Goal: Transaction & Acquisition: Purchase product/service

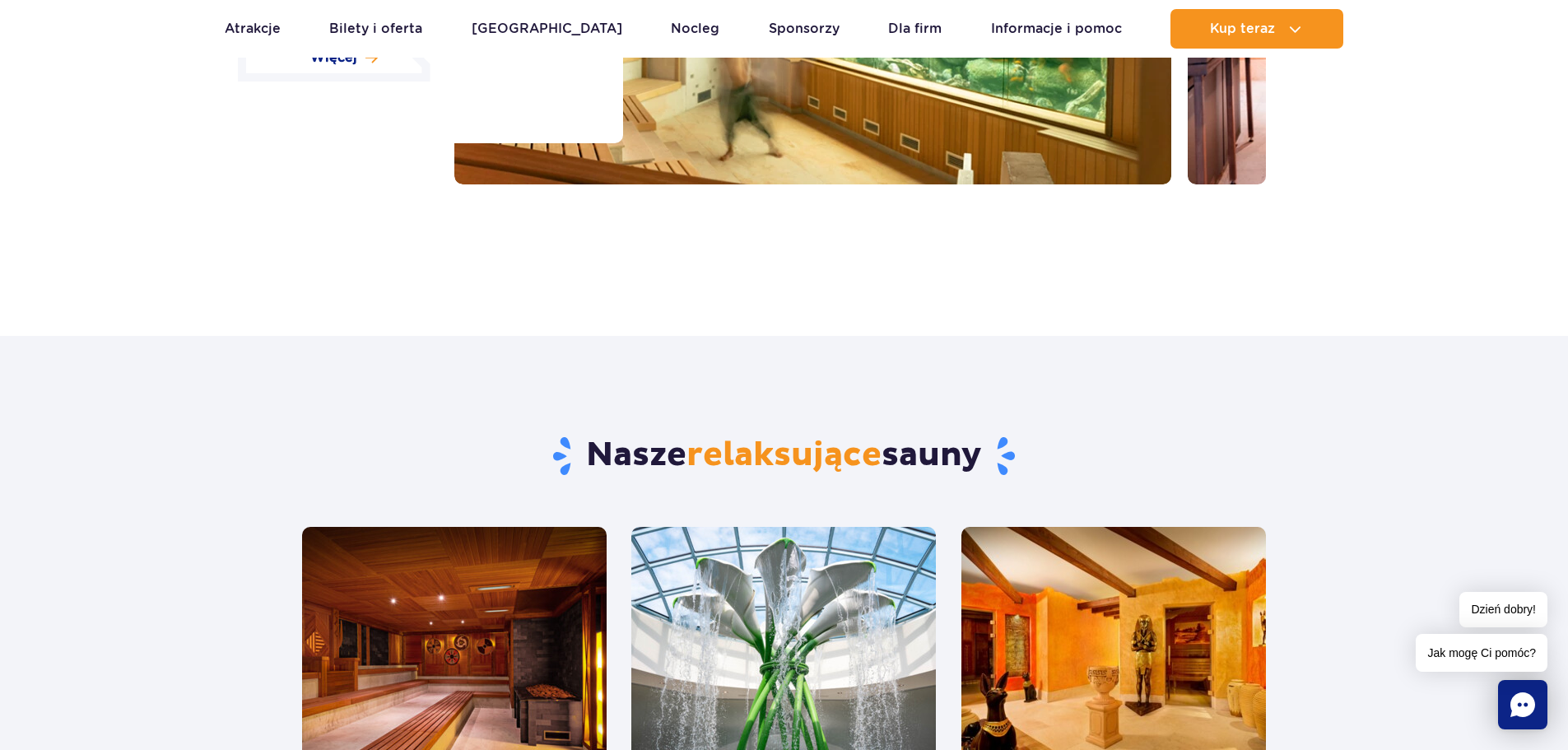
scroll to position [905, 0]
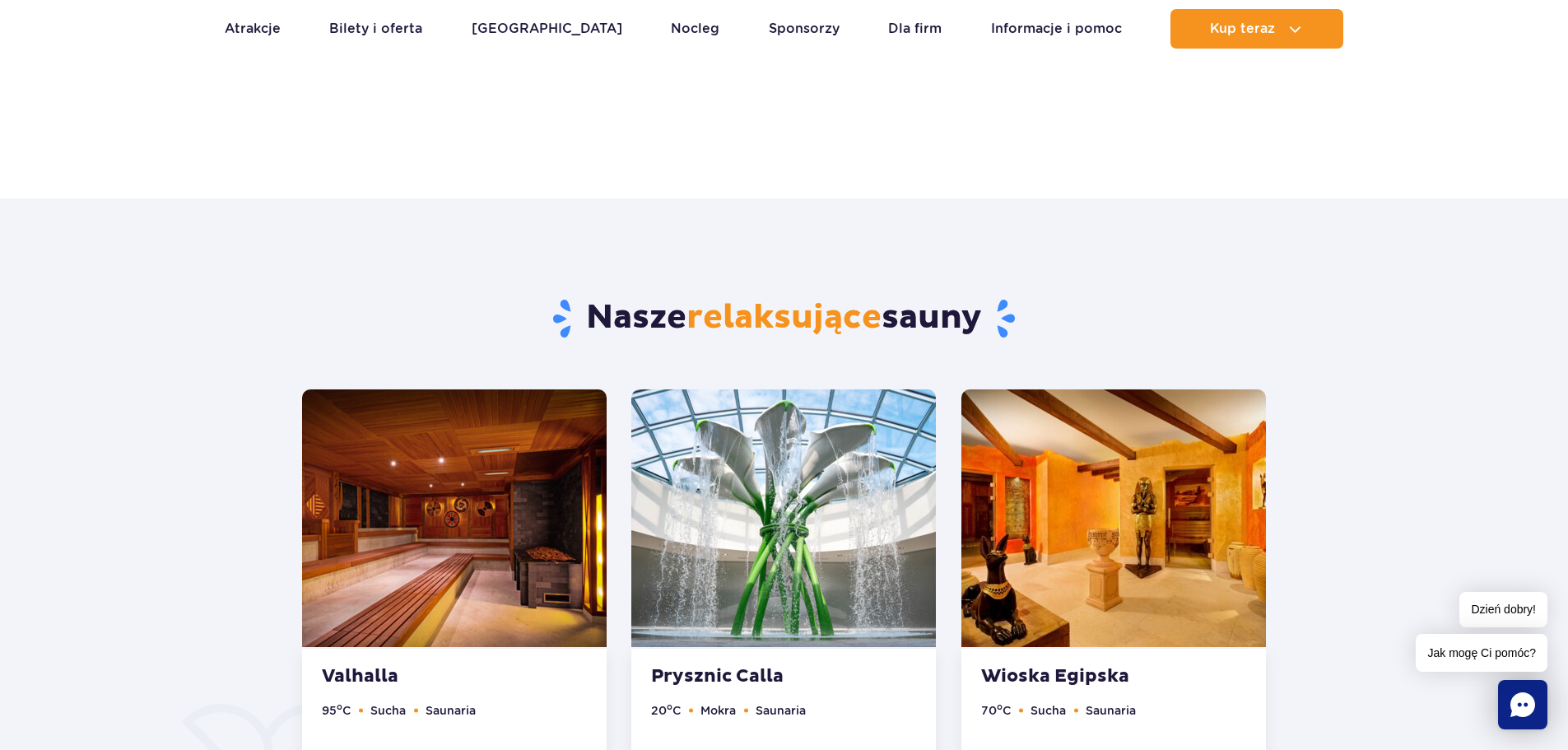
scroll to position [494, 0]
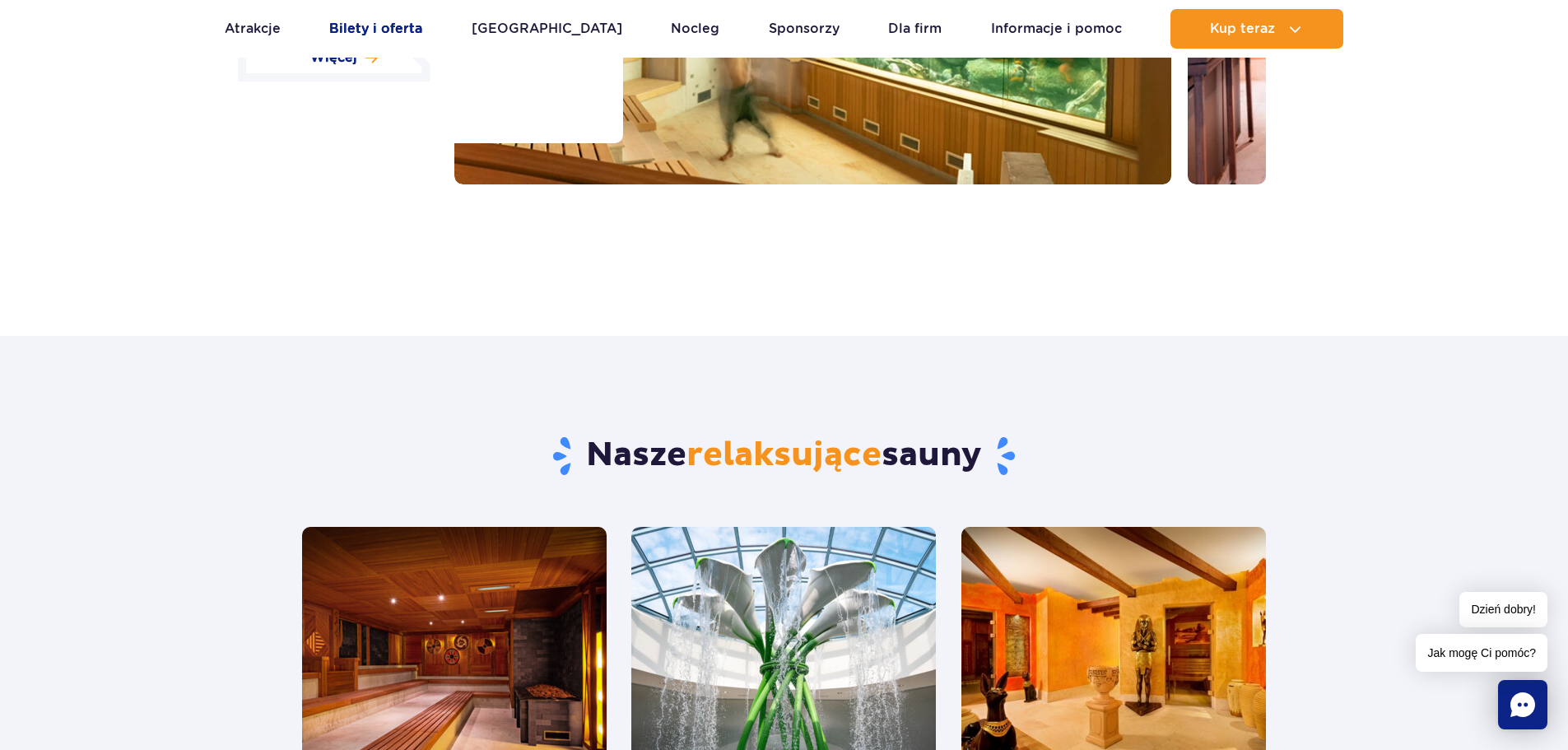
click at [412, 28] on link "Bilety i oferta" at bounding box center [376, 28] width 93 height 39
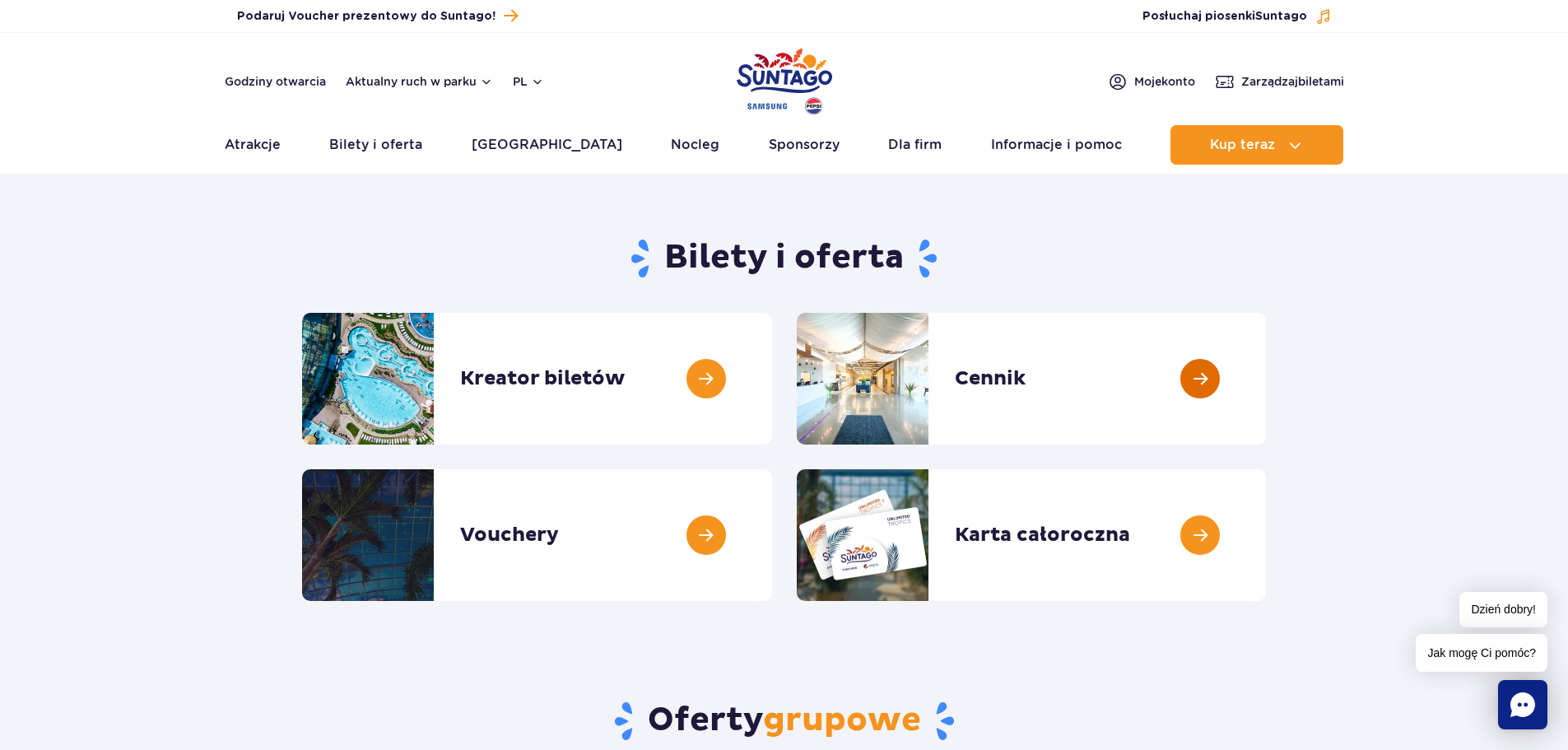
click at [1266, 385] on link at bounding box center [1266, 379] width 0 height 132
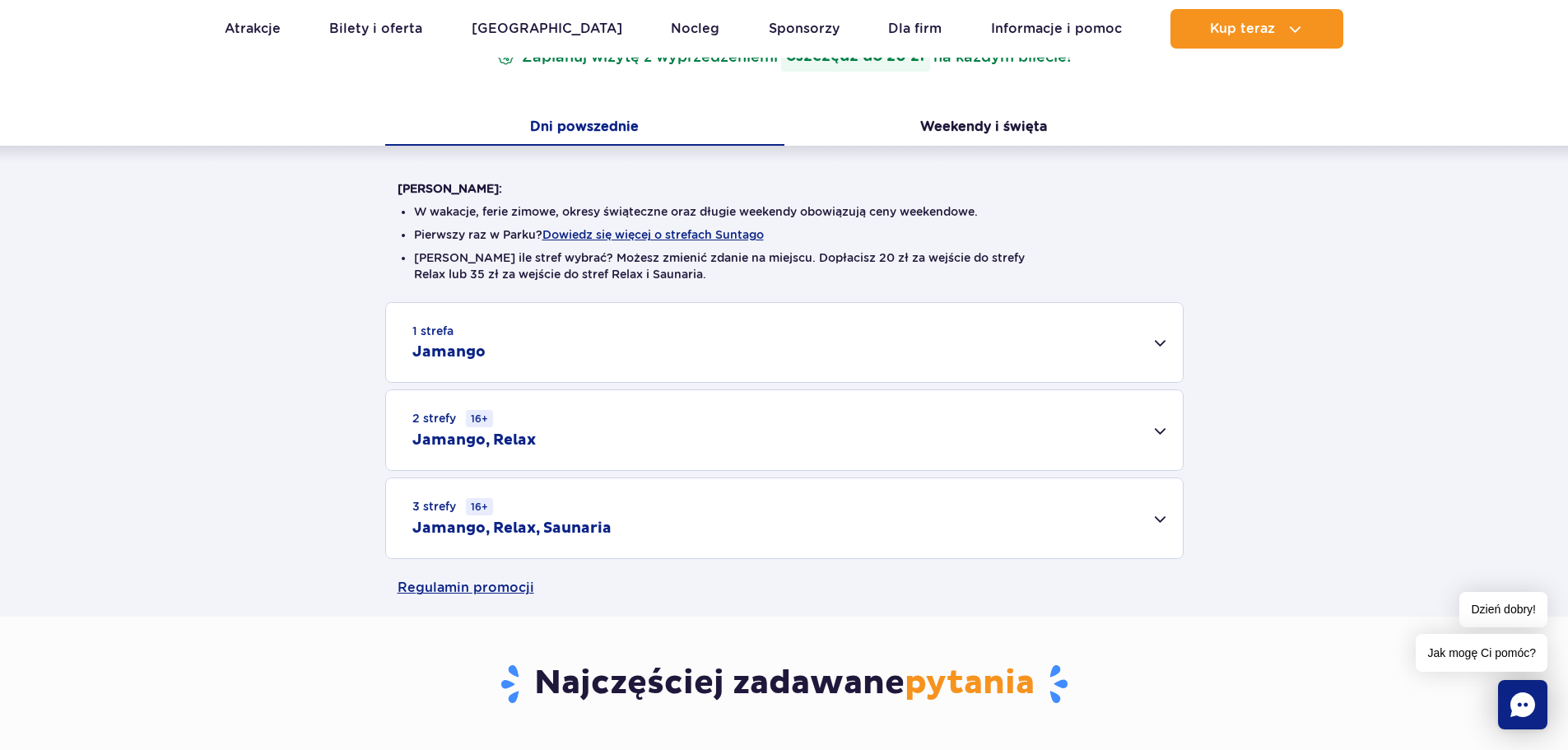
scroll to position [330, 0]
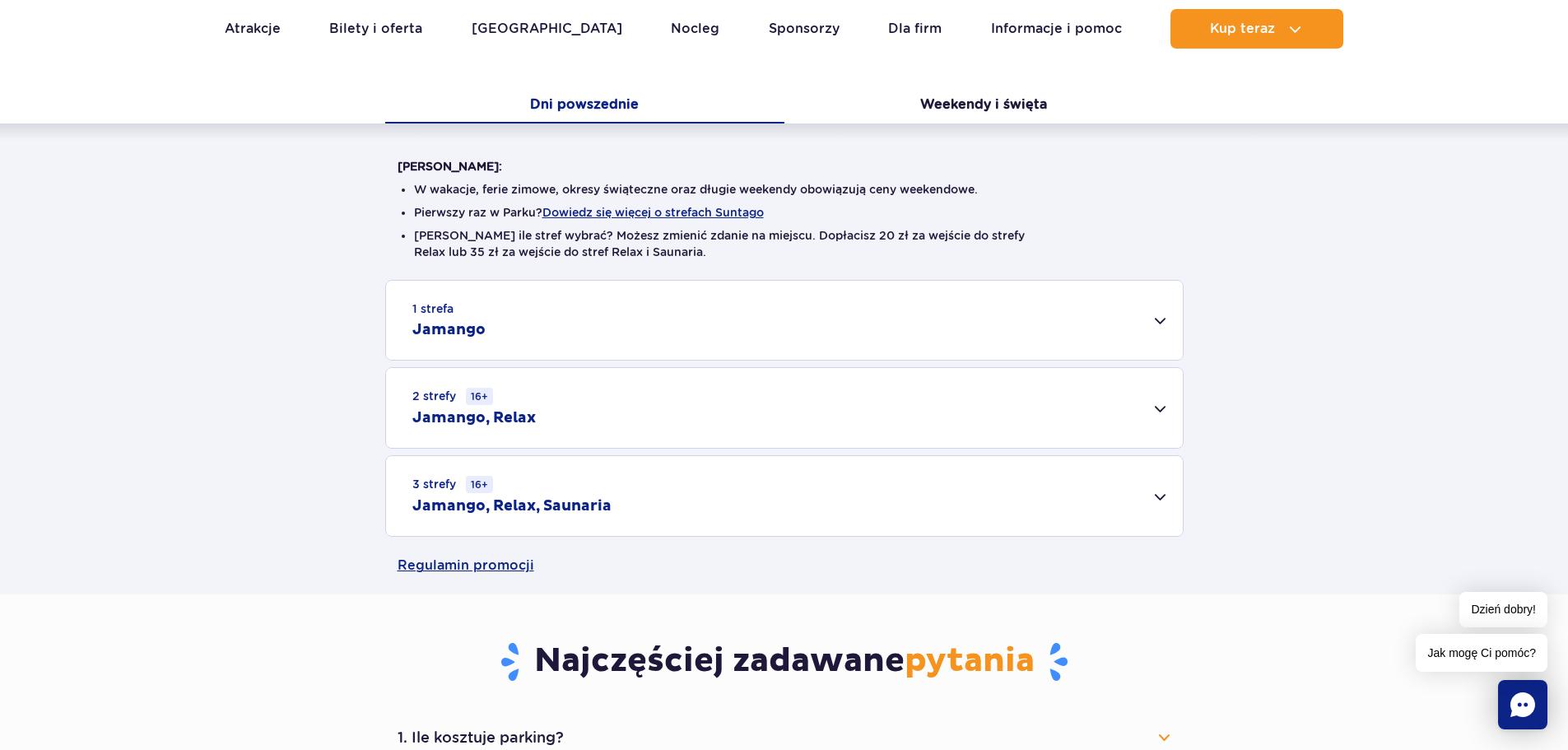
click at [1157, 504] on div "3 strefy 16+ Jamango, Relax, Saunaria" at bounding box center [784, 496] width 797 height 80
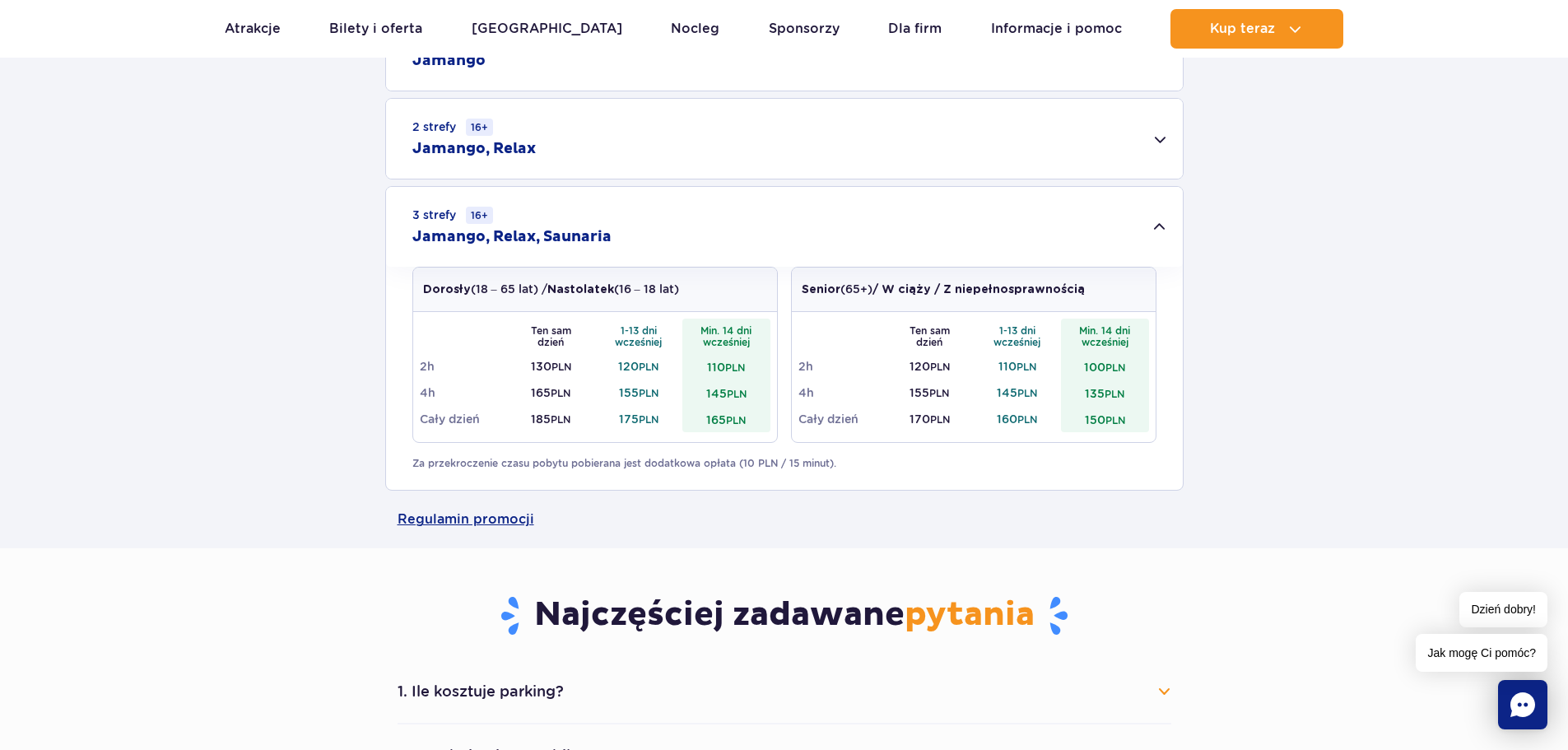
scroll to position [576, 0]
